Goal: Task Accomplishment & Management: Complete application form

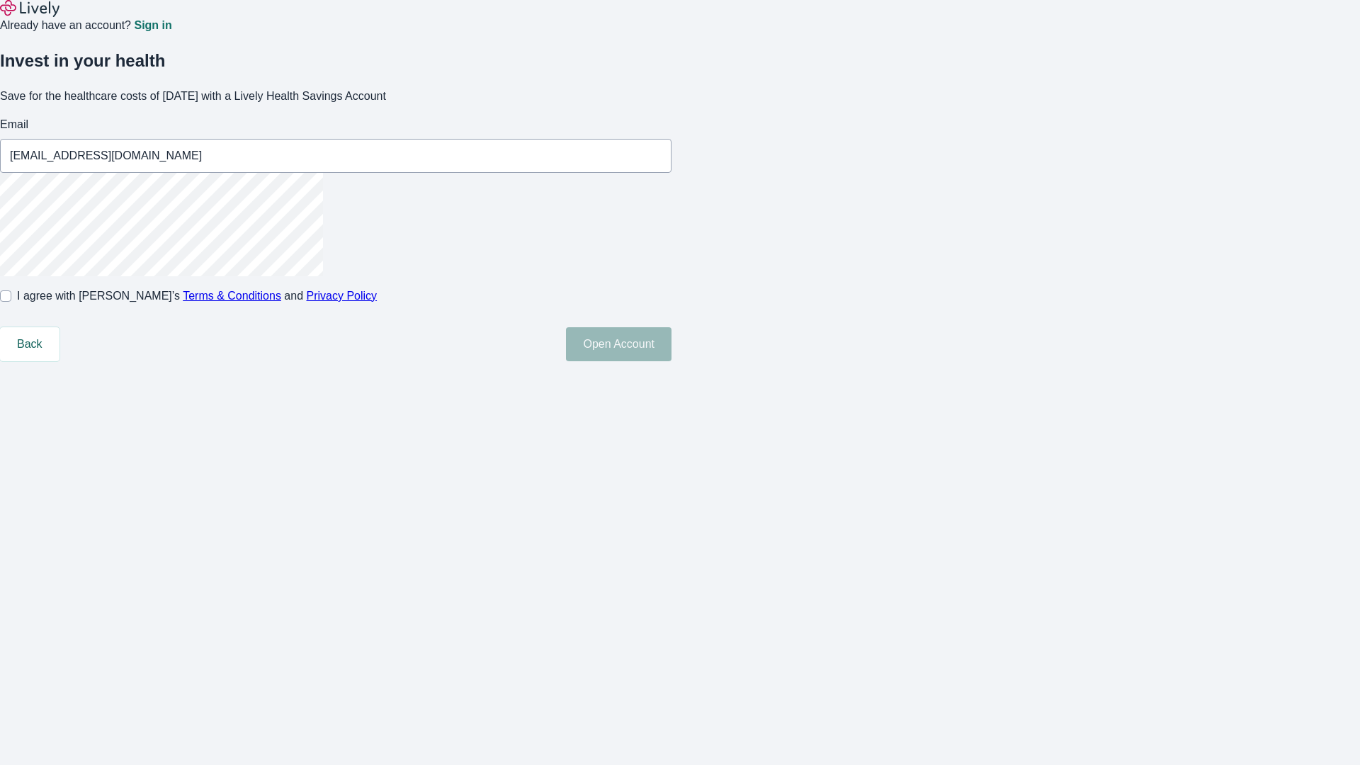
click at [11, 302] on input "I agree with Lively’s Terms & Conditions and Privacy Policy" at bounding box center [5, 295] width 11 height 11
checkbox input "true"
click at [671, 361] on button "Open Account" at bounding box center [619, 344] width 106 height 34
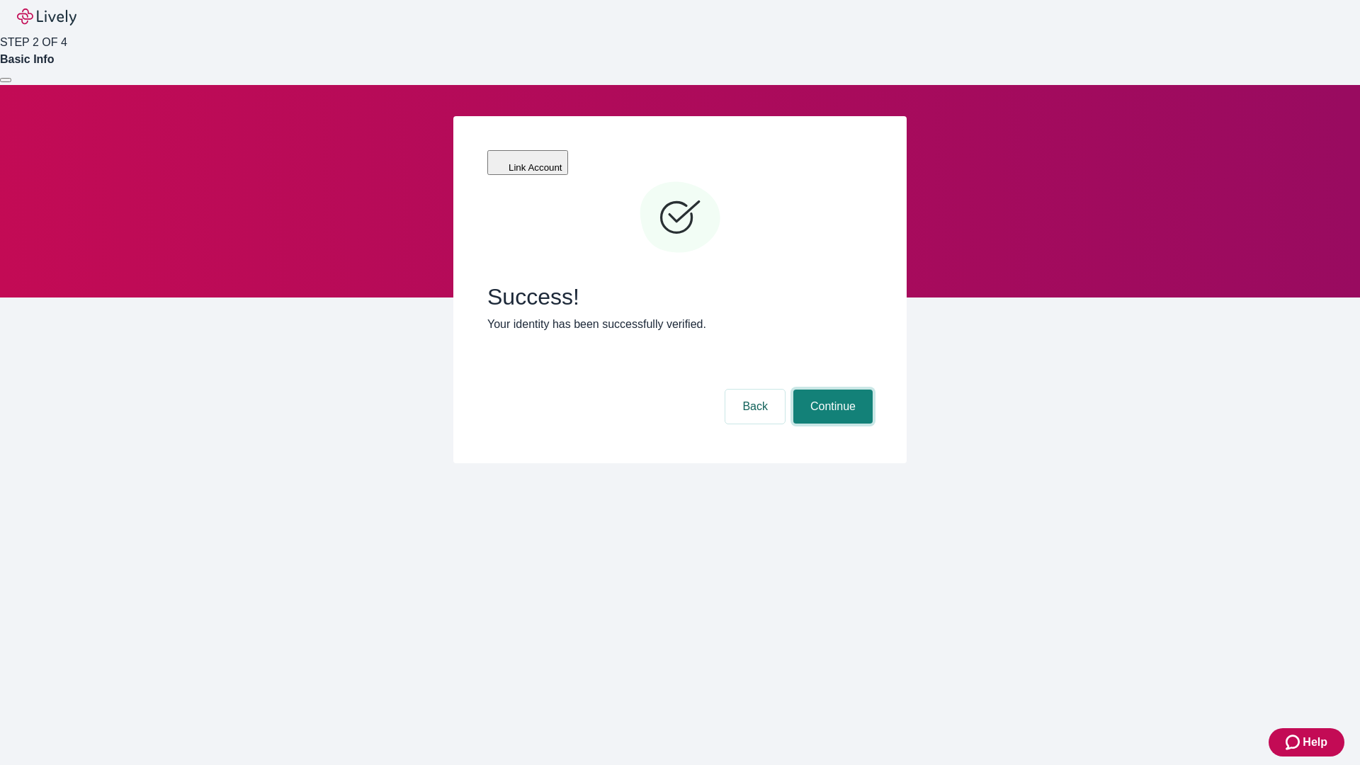
click at [831, 389] on button "Continue" at bounding box center [832, 406] width 79 height 34
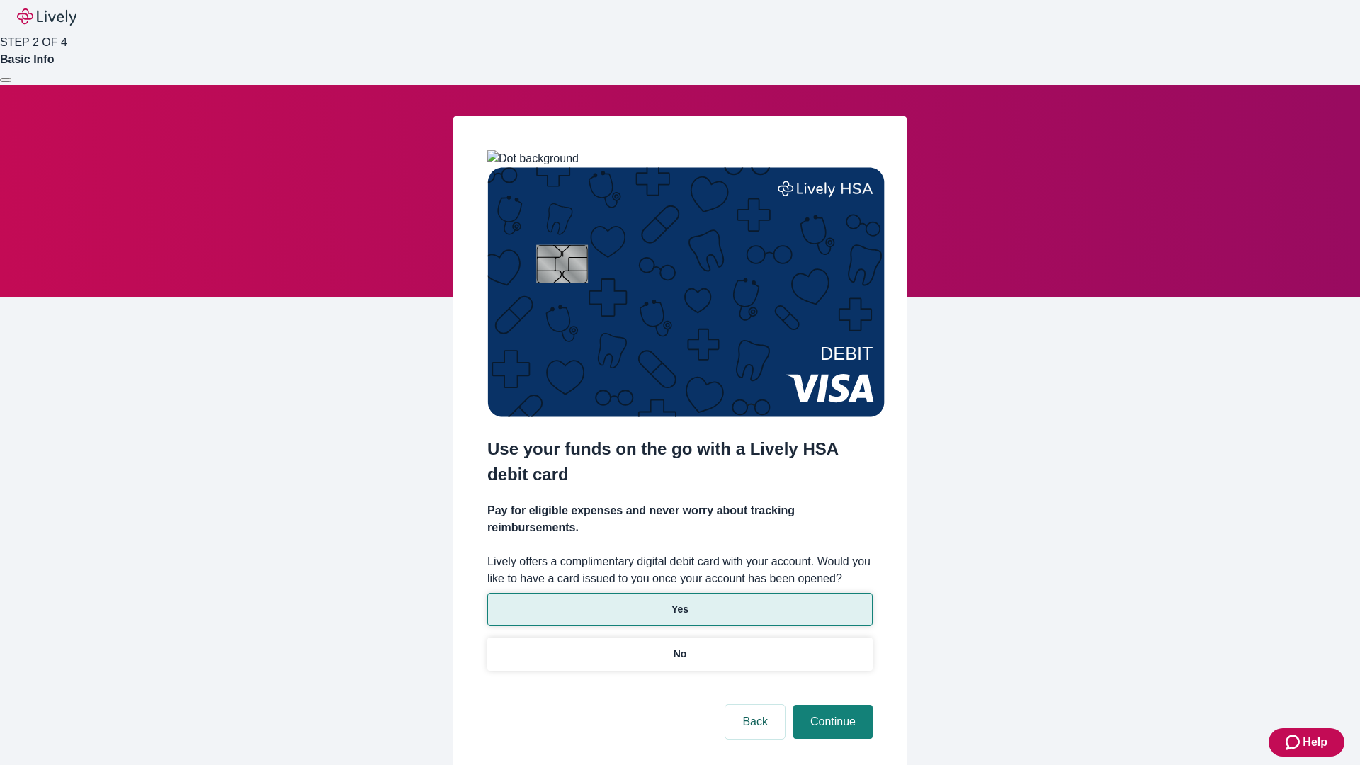
click at [679, 602] on p "Yes" at bounding box center [679, 609] width 17 height 15
click at [831, 705] on button "Continue" at bounding box center [832, 722] width 79 height 34
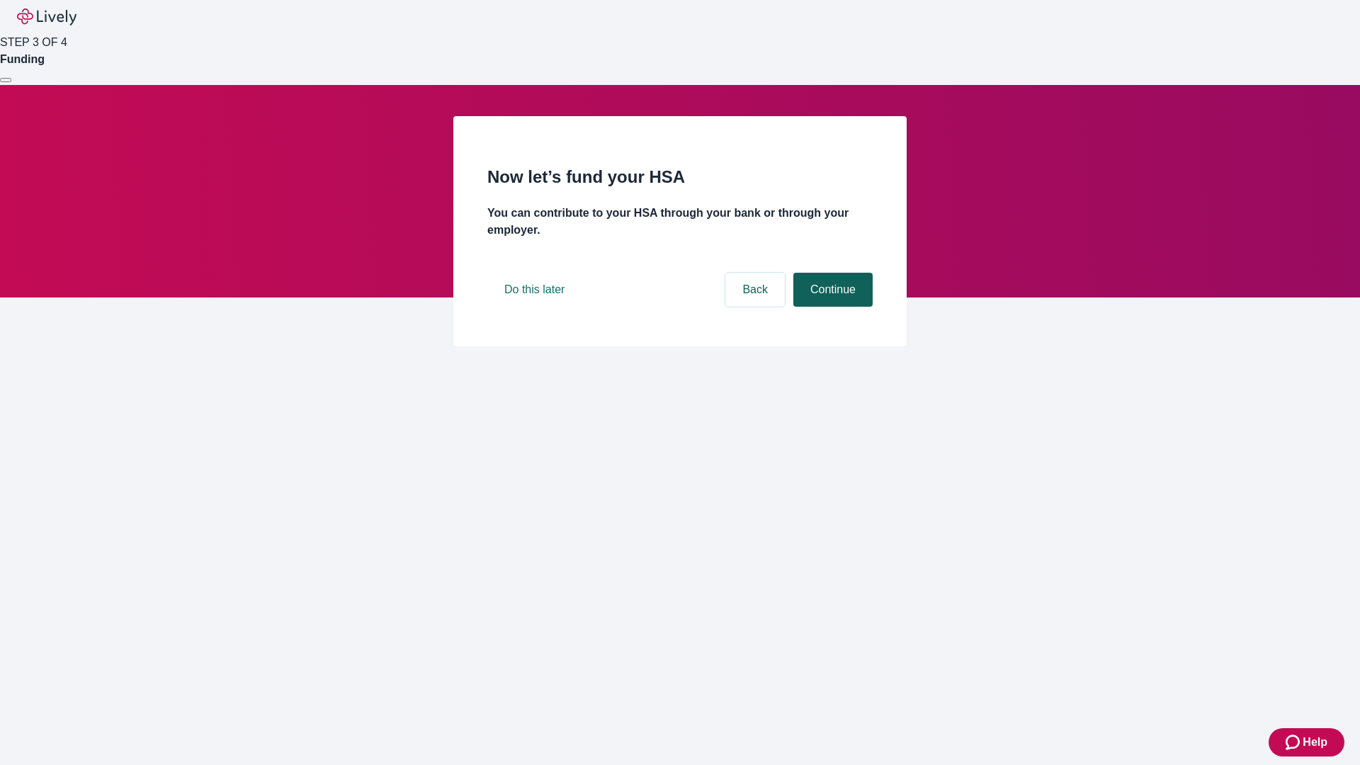
click at [831, 307] on button "Continue" at bounding box center [832, 290] width 79 height 34
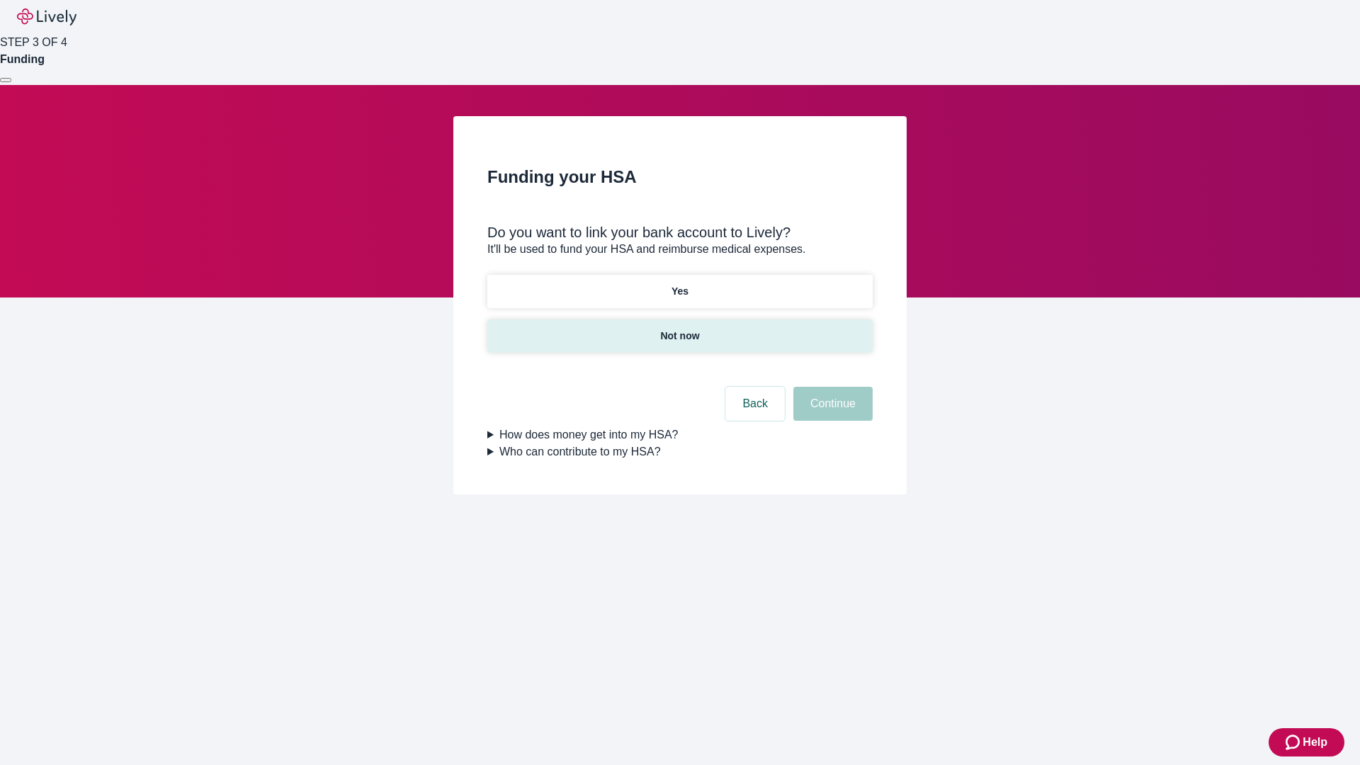
click at [679, 329] on p "Not now" at bounding box center [679, 336] width 39 height 15
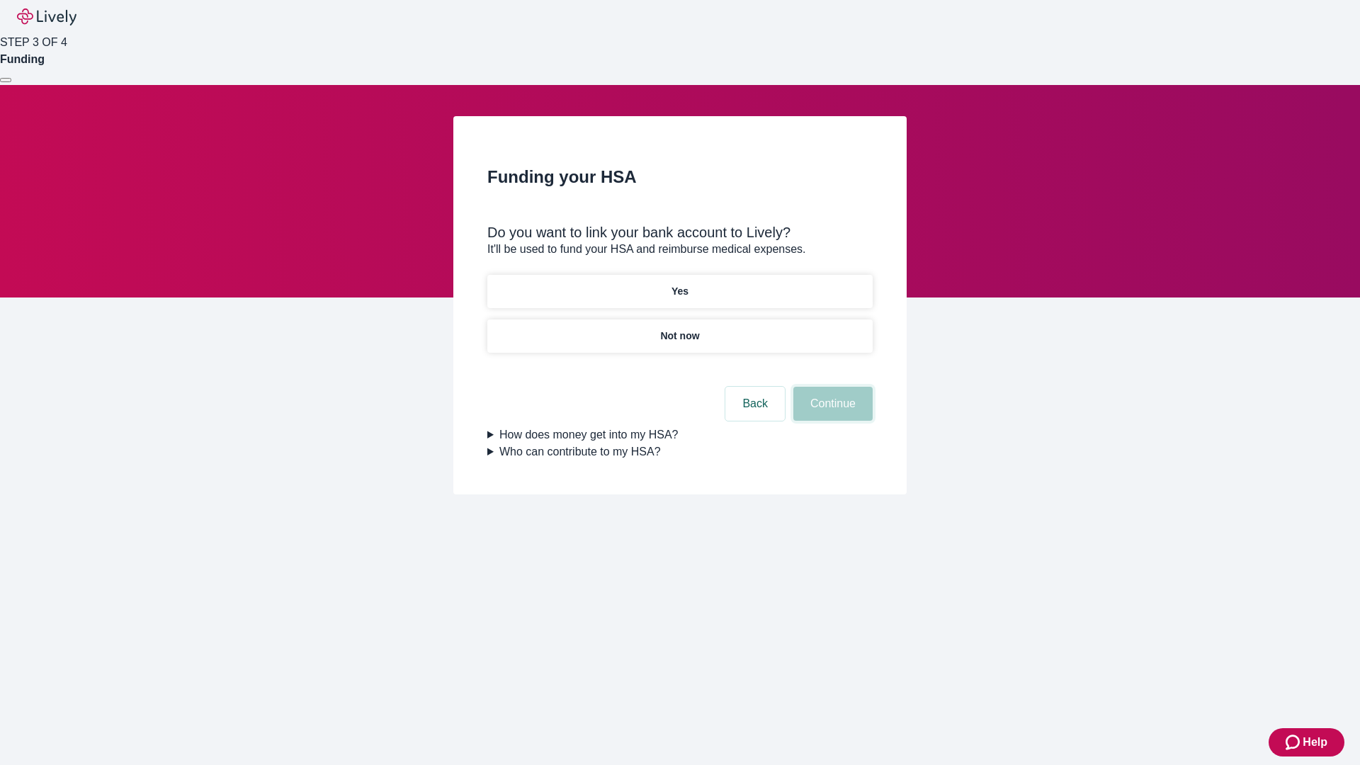
click at [831, 412] on button "Continue" at bounding box center [832, 404] width 79 height 34
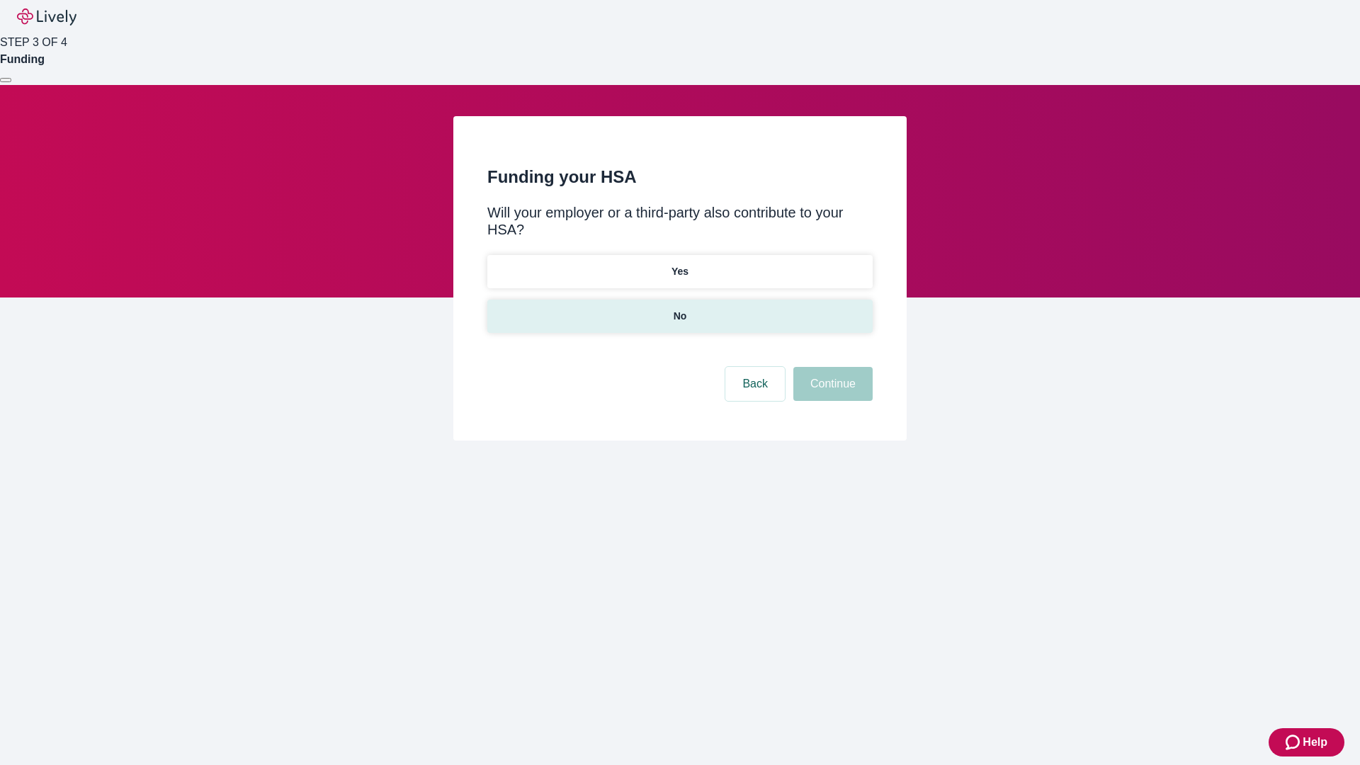
click at [679, 309] on p "No" at bounding box center [679, 316] width 13 height 15
click at [831, 367] on button "Continue" at bounding box center [832, 384] width 79 height 34
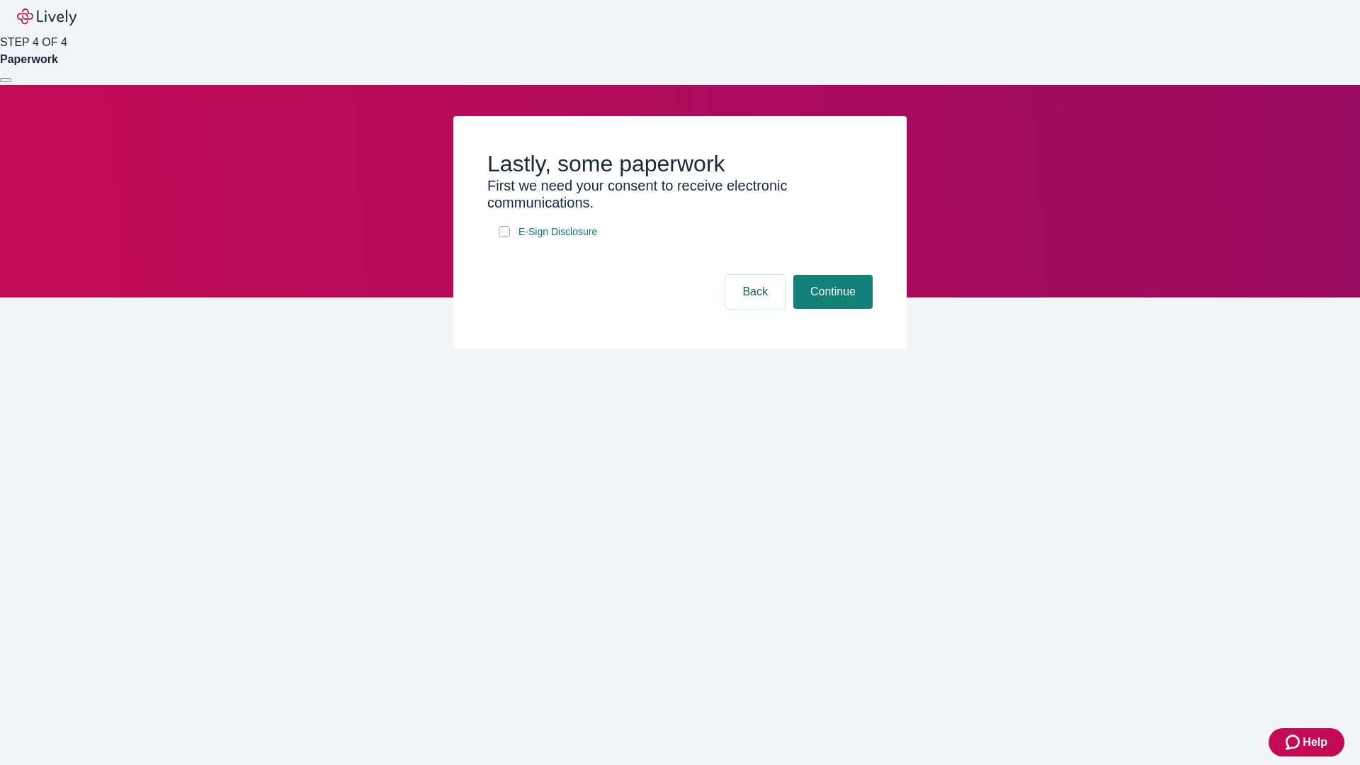
click at [504, 237] on input "E-Sign Disclosure" at bounding box center [504, 231] width 11 height 11
checkbox input "true"
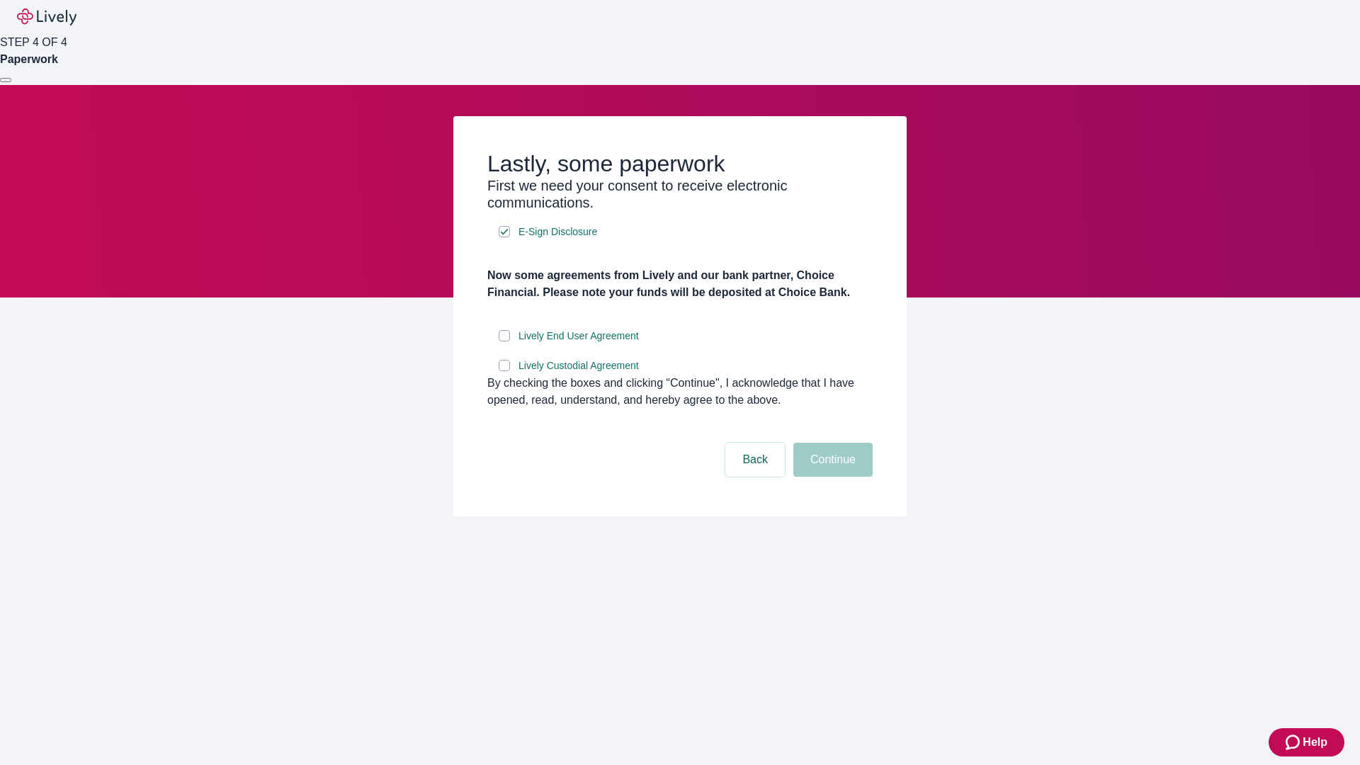
click at [504, 341] on input "Lively End User Agreement" at bounding box center [504, 335] width 11 height 11
checkbox input "true"
click at [504, 371] on input "Lively Custodial Agreement" at bounding box center [504, 365] width 11 height 11
checkbox input "true"
click at [831, 477] on button "Continue" at bounding box center [832, 460] width 79 height 34
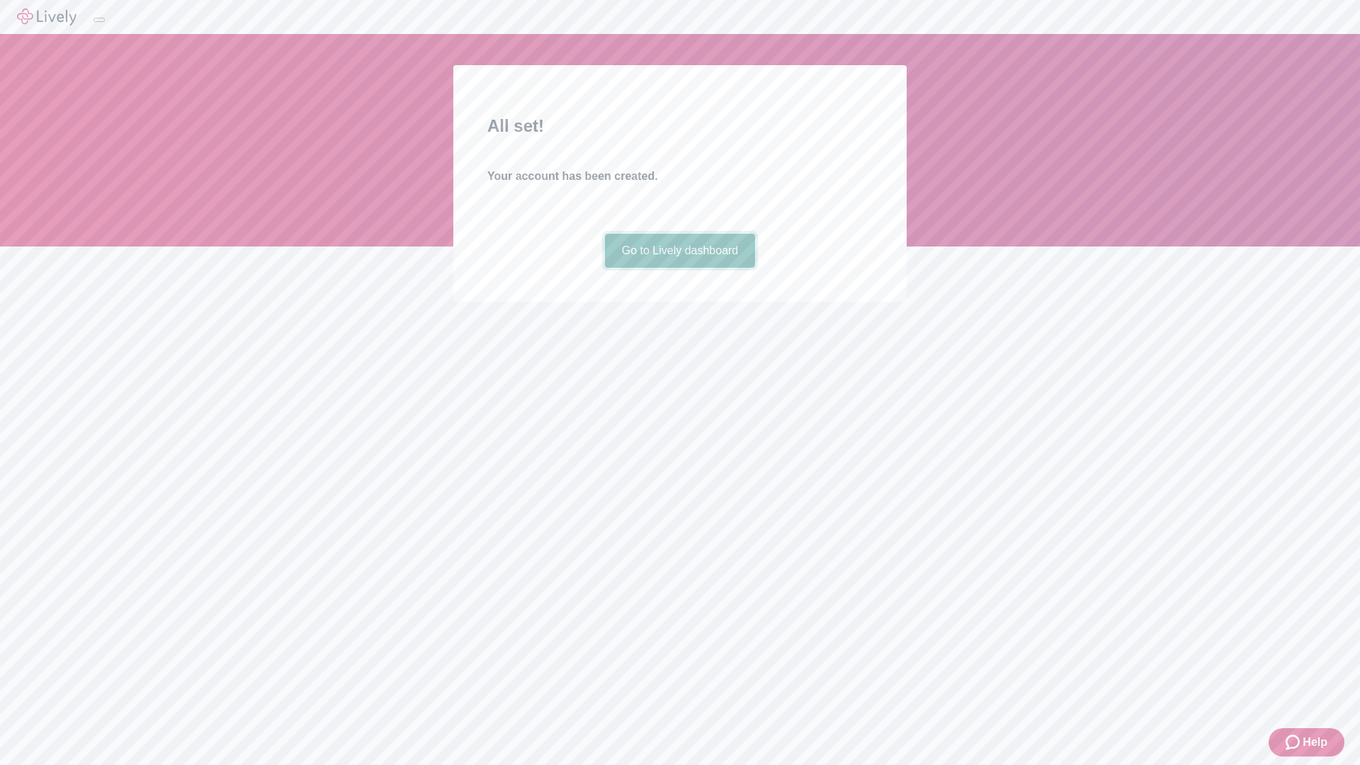
click at [679, 268] on link "Go to Lively dashboard" at bounding box center [680, 251] width 151 height 34
